Goal: Information Seeking & Learning: Learn about a topic

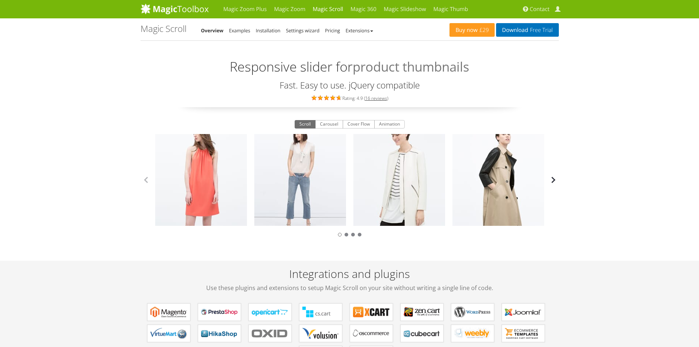
click at [556, 180] on button "button" at bounding box center [553, 179] width 11 height 11
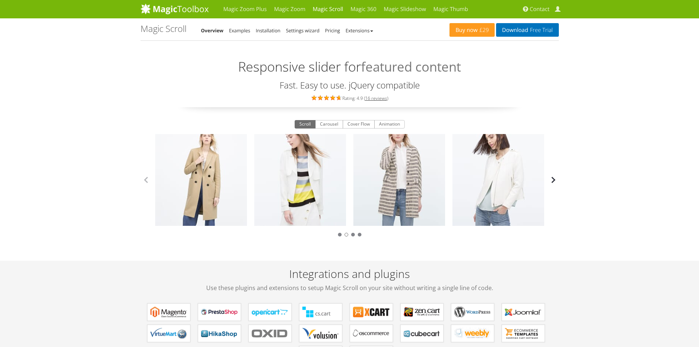
click at [556, 180] on button "button" at bounding box center [553, 179] width 11 height 11
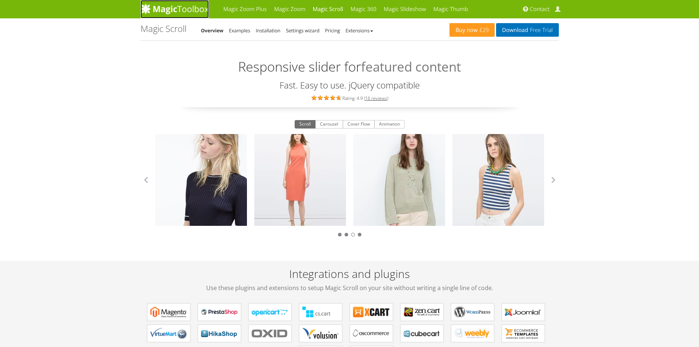
click at [183, 4] on img at bounding box center [174, 8] width 68 height 11
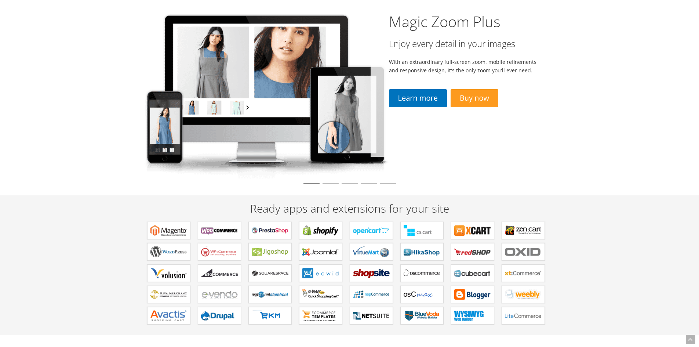
scroll to position [73, 0]
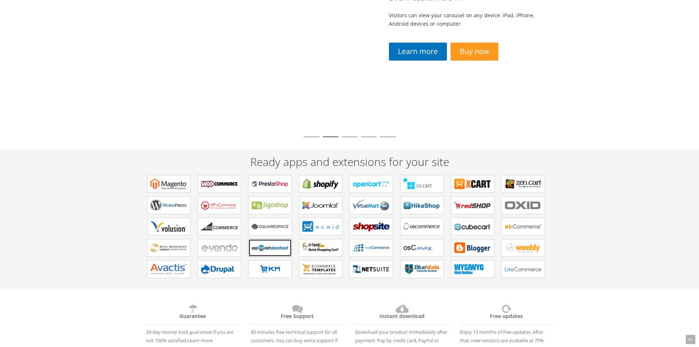
click at [270, 250] on b "Extensions for AspDotNetStorefront" at bounding box center [270, 247] width 37 height 11
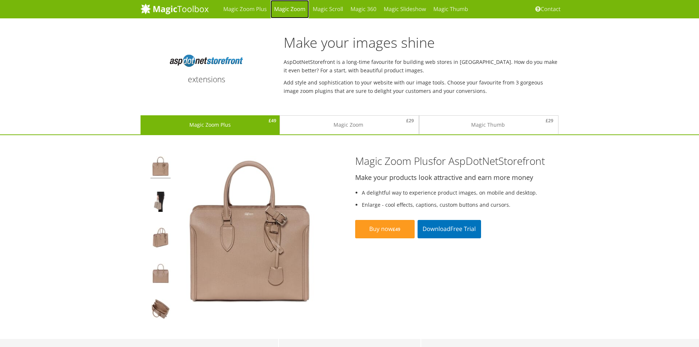
click at [287, 11] on link "Magic Zoom" at bounding box center [289, 9] width 39 height 18
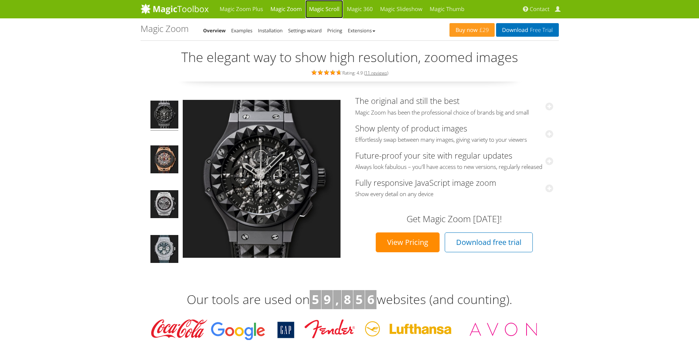
click at [323, 8] on link "Magic Scroll" at bounding box center [324, 9] width 38 height 18
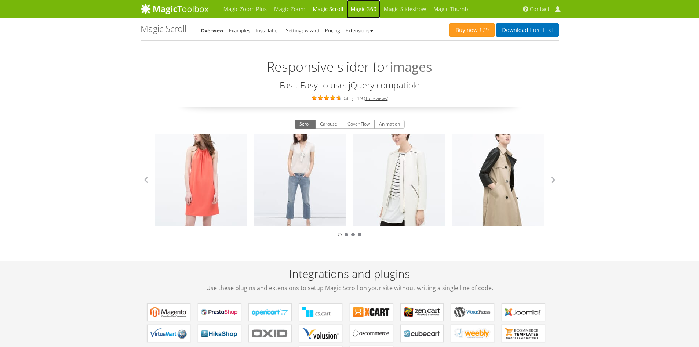
click at [359, 7] on link "Magic 360" at bounding box center [363, 9] width 33 height 18
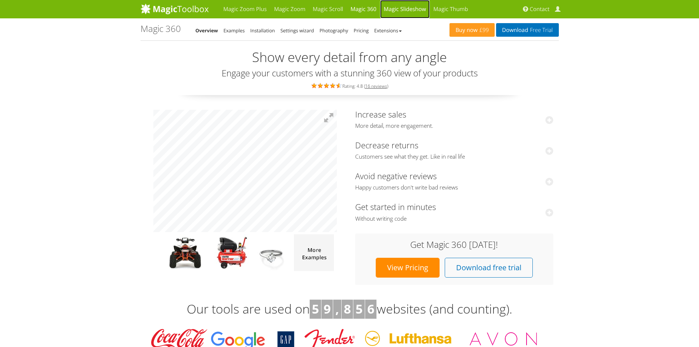
click at [394, 11] on link "Magic Slideshow" at bounding box center [405, 9] width 50 height 18
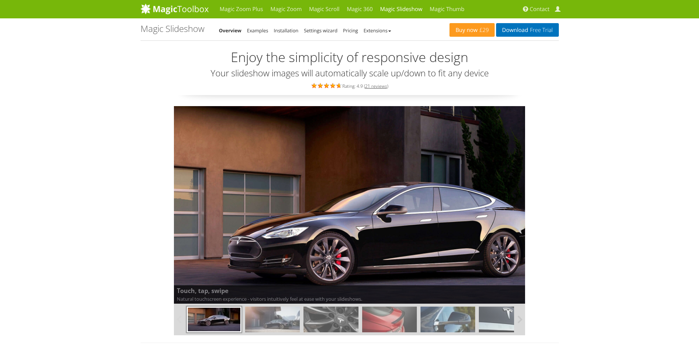
click at [275, 316] on img at bounding box center [272, 319] width 55 height 26
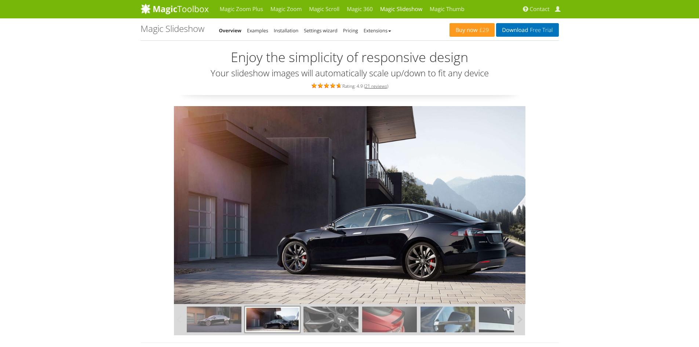
click at [330, 315] on img at bounding box center [330, 319] width 55 height 26
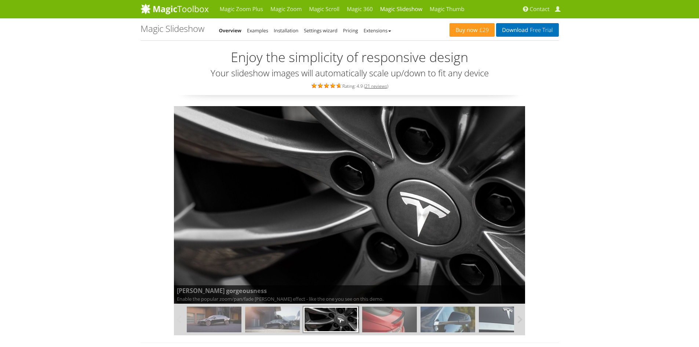
click at [377, 314] on img at bounding box center [389, 319] width 55 height 26
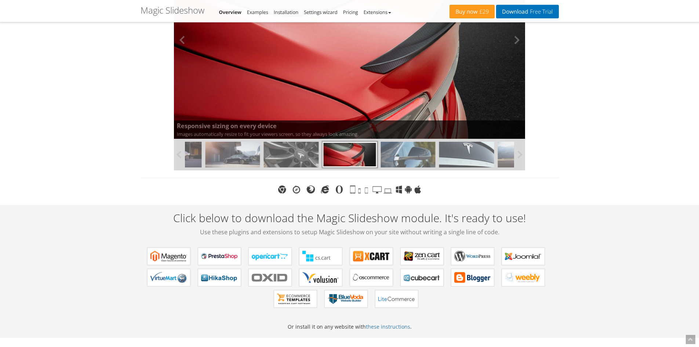
scroll to position [37, 0]
